Goal: Task Accomplishment & Management: Manage account settings

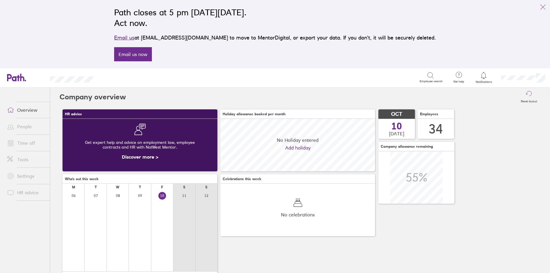
scroll to position [53, 155]
click at [28, 142] on link "Time off" at bounding box center [26, 143] width 48 height 12
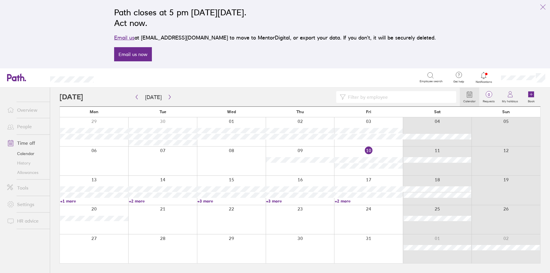
click at [25, 127] on link "People" at bounding box center [26, 127] width 48 height 12
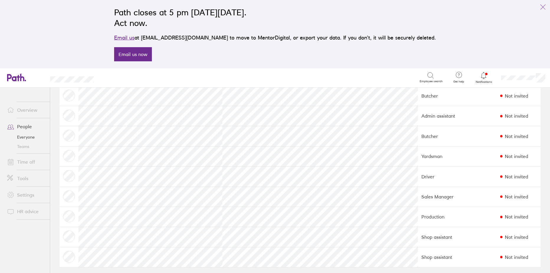
scroll to position [543, 0]
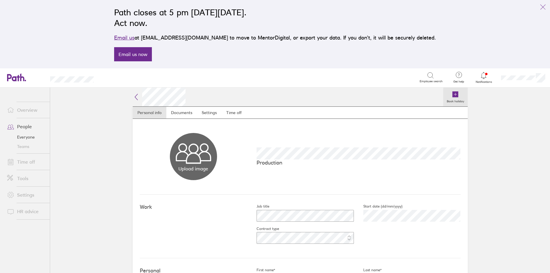
click at [454, 93] on icon at bounding box center [456, 94] width 6 height 6
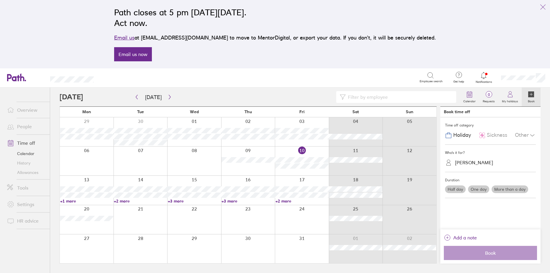
click at [67, 202] on link "+1 more" at bounding box center [86, 201] width 53 height 5
click at [76, 181] on div at bounding box center [87, 190] width 54 height 29
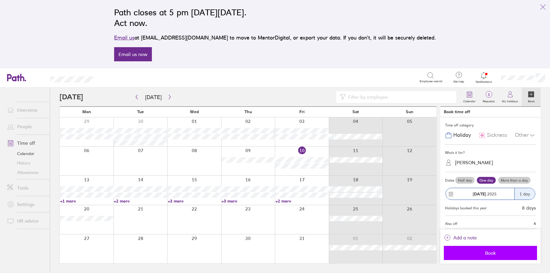
click at [487, 252] on span "Book" at bounding box center [490, 253] width 85 height 5
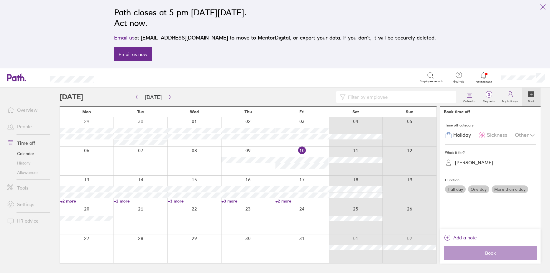
click at [19, 123] on link "People" at bounding box center [26, 127] width 48 height 12
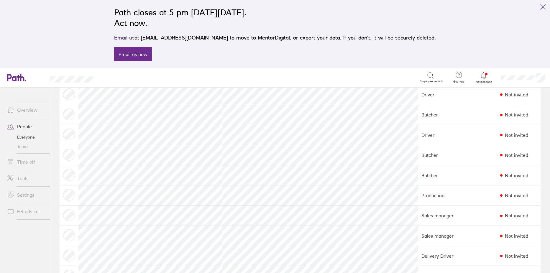
scroll to position [266, 0]
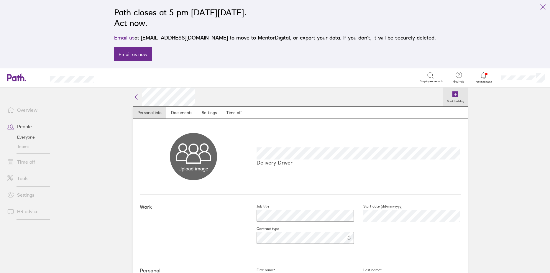
click at [455, 93] on icon at bounding box center [456, 94] width 6 height 6
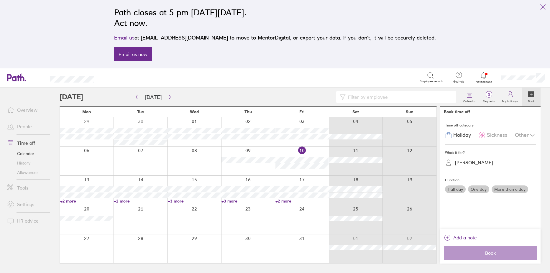
click at [282, 200] on link "+2 more" at bounding box center [302, 201] width 53 height 5
click at [298, 179] on div at bounding box center [302, 190] width 54 height 29
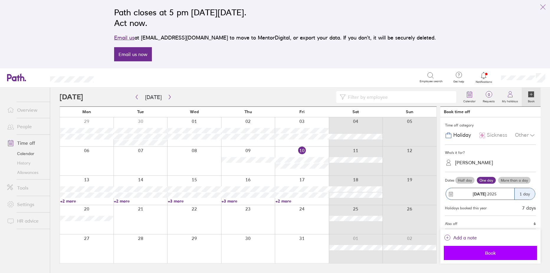
click at [495, 254] on span "Book" at bounding box center [490, 253] width 85 height 5
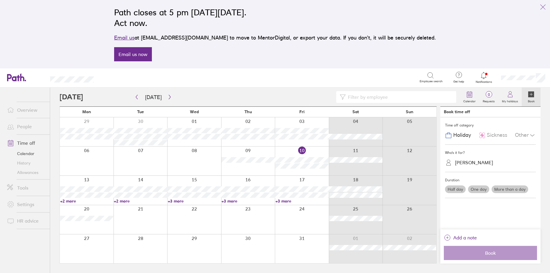
click at [73, 227] on div at bounding box center [87, 219] width 54 height 29
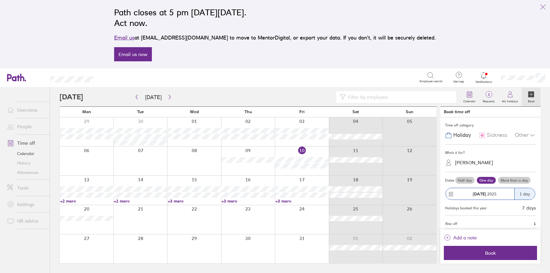
click at [520, 182] on label "More than a day" at bounding box center [514, 180] width 32 height 7
click at [0, 0] on input "More than a day" at bounding box center [0, 0] width 0 height 0
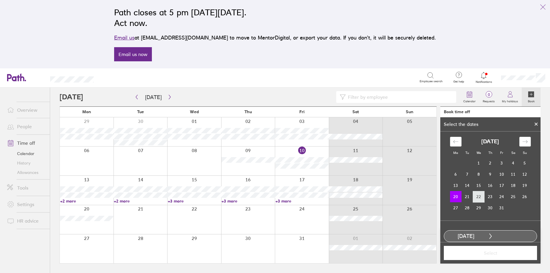
click at [477, 196] on td "22" at bounding box center [479, 196] width 12 height 11
click at [509, 253] on span "Select" at bounding box center [490, 253] width 85 height 5
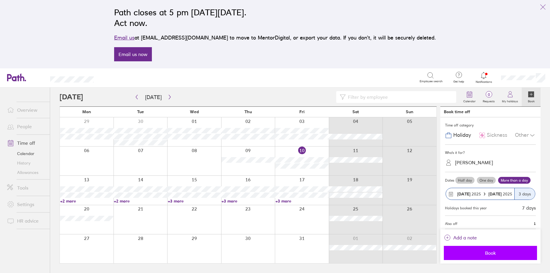
click at [517, 248] on button "Book" at bounding box center [490, 253] width 93 height 14
